Goal: Task Accomplishment & Management: Use online tool/utility

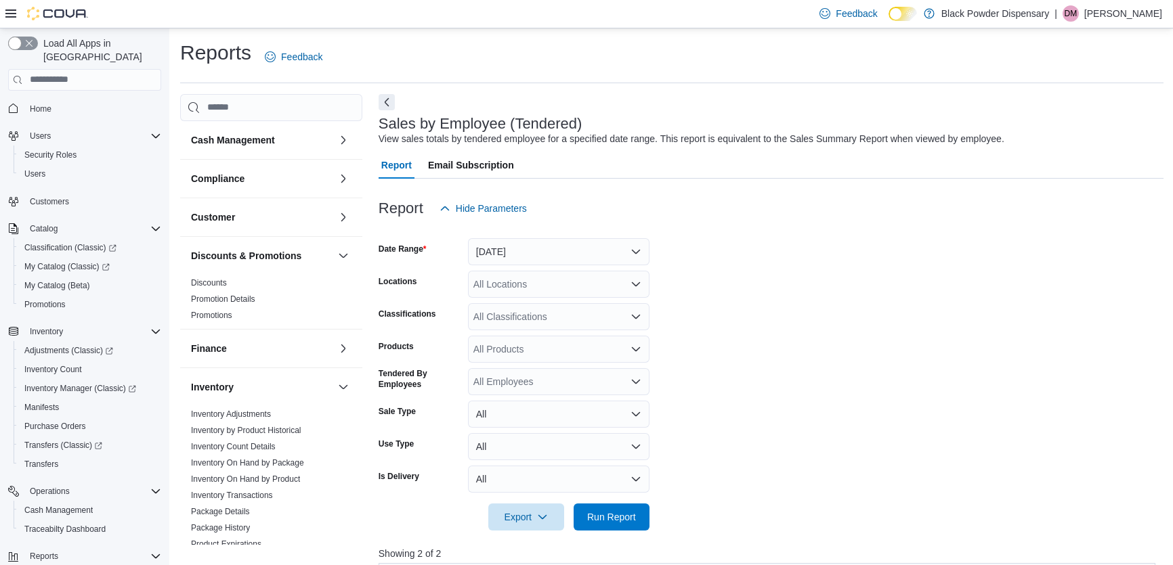
scroll to position [184, 0]
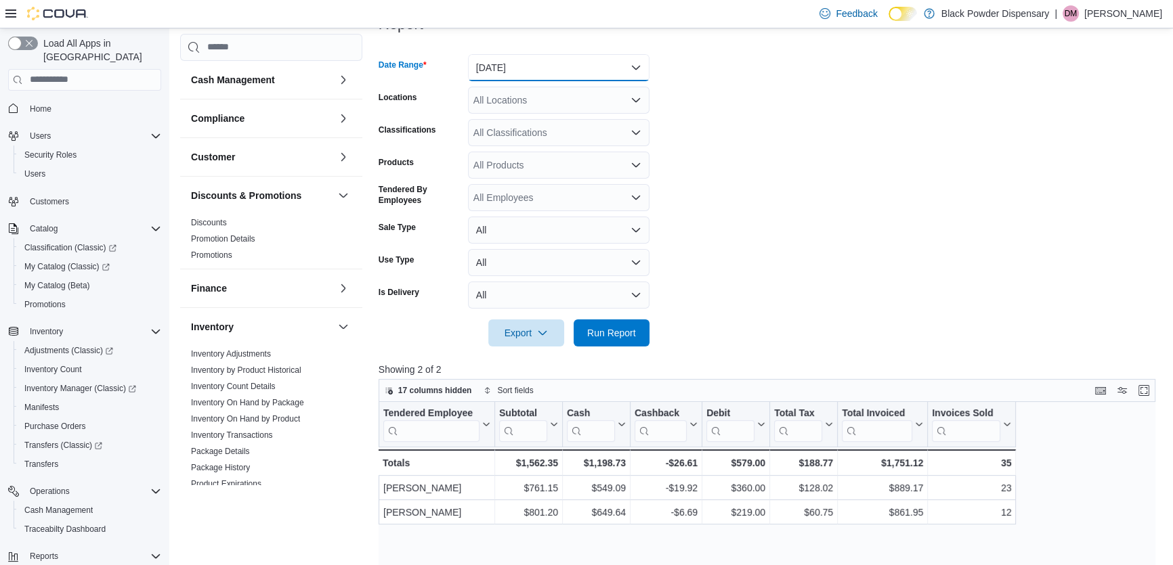
click at [539, 60] on button "[DATE]" at bounding box center [559, 67] width 182 height 27
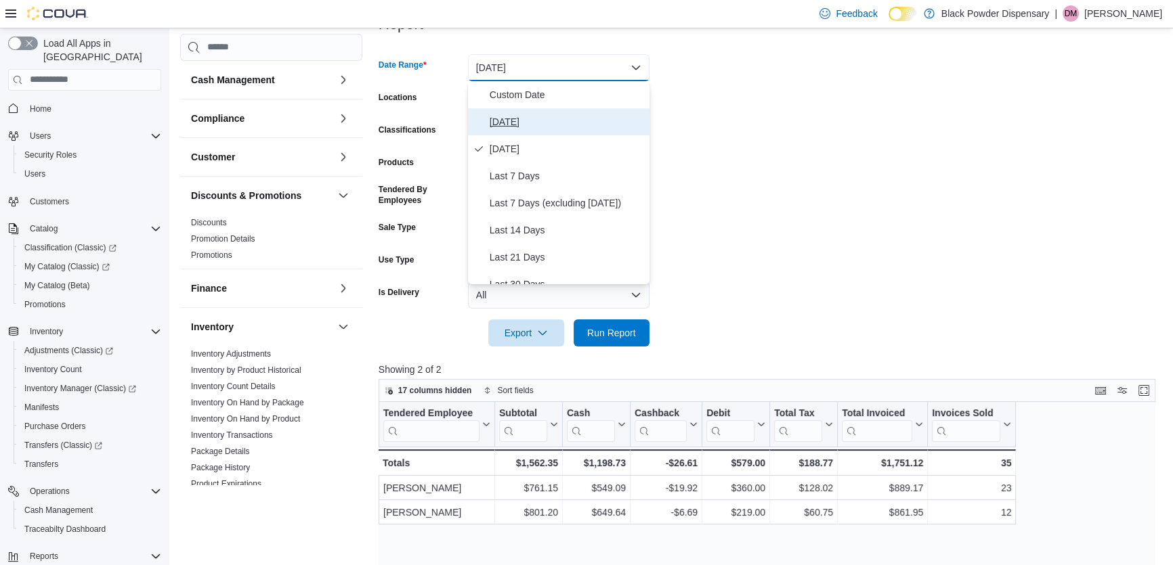
click at [501, 125] on span "Today" at bounding box center [567, 122] width 154 height 16
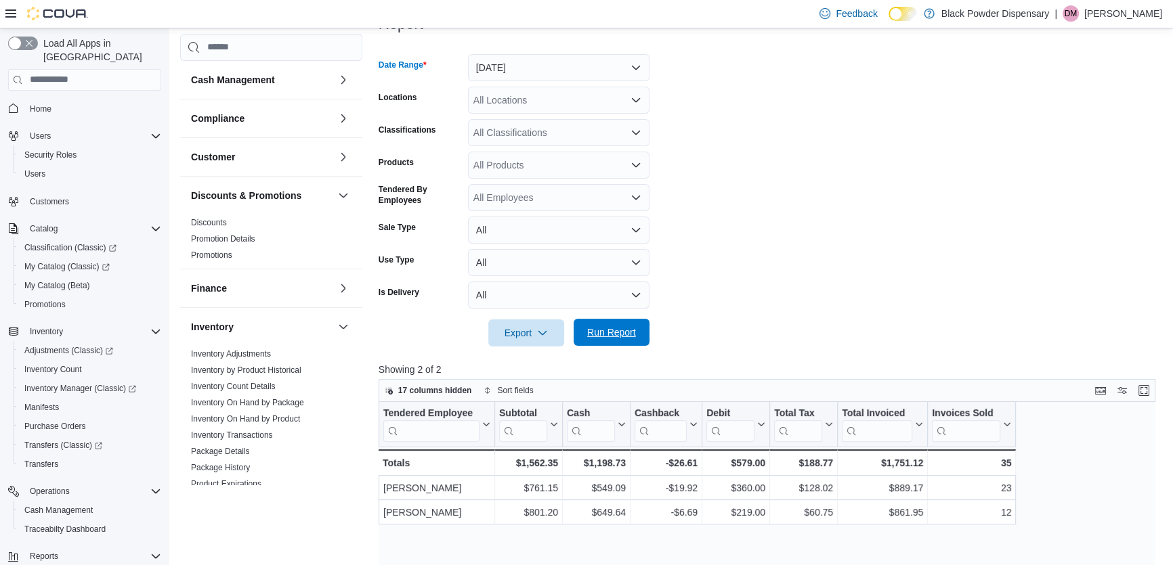
click at [625, 329] on span "Run Report" at bounding box center [611, 333] width 49 height 14
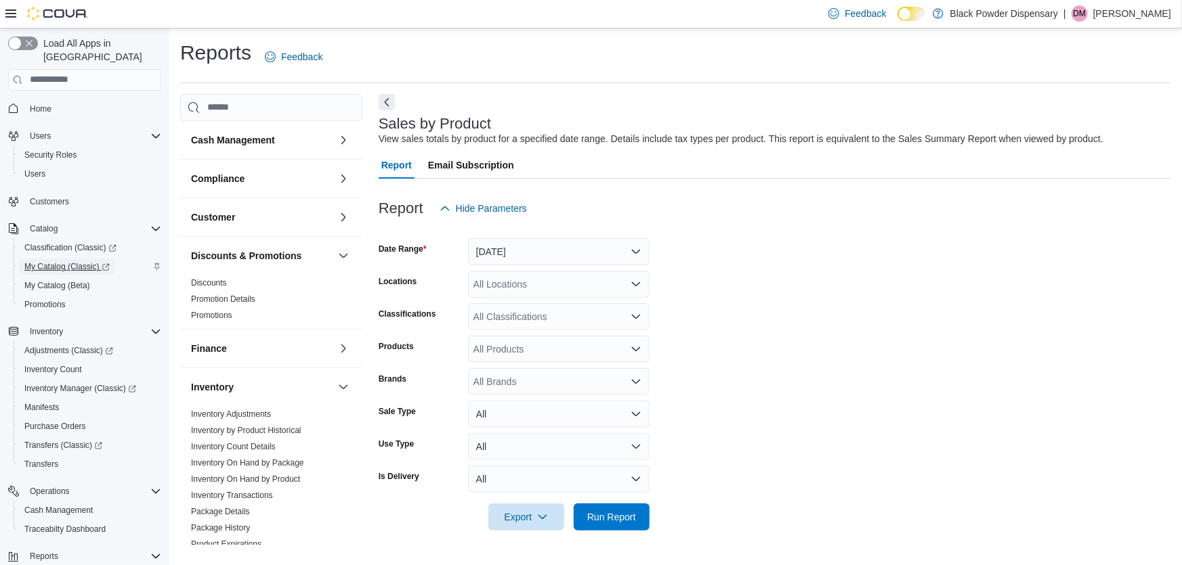
click at [60, 261] on span "My Catalog (Classic)" at bounding box center [66, 266] width 85 height 11
